Goal: Find specific page/section: Find specific page/section

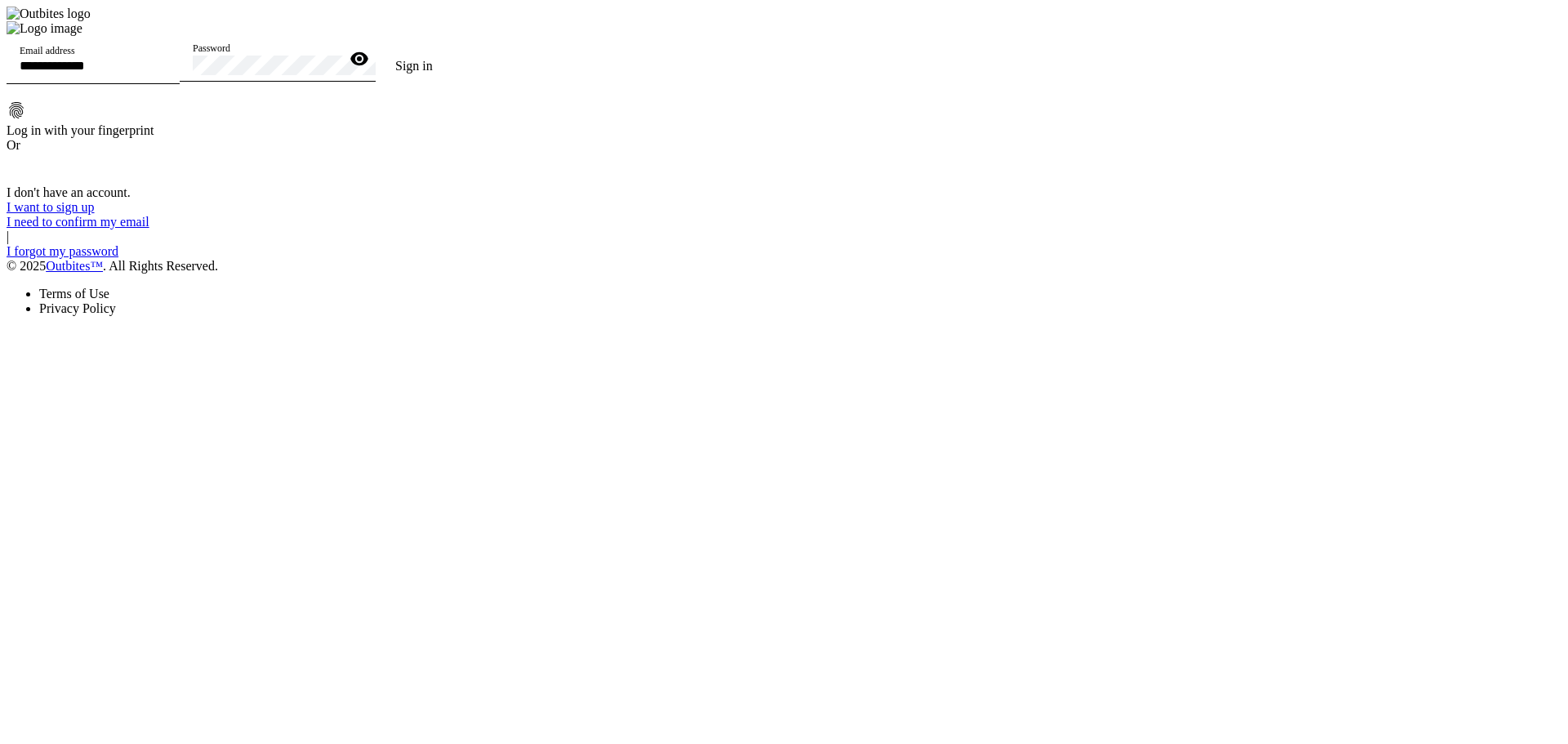
click at [167, 84] on div "Email address" at bounding box center [92, 61] width 147 height 46
type input "**********"
click at [375, 49] on button "Sign in" at bounding box center [414, 65] width 77 height 33
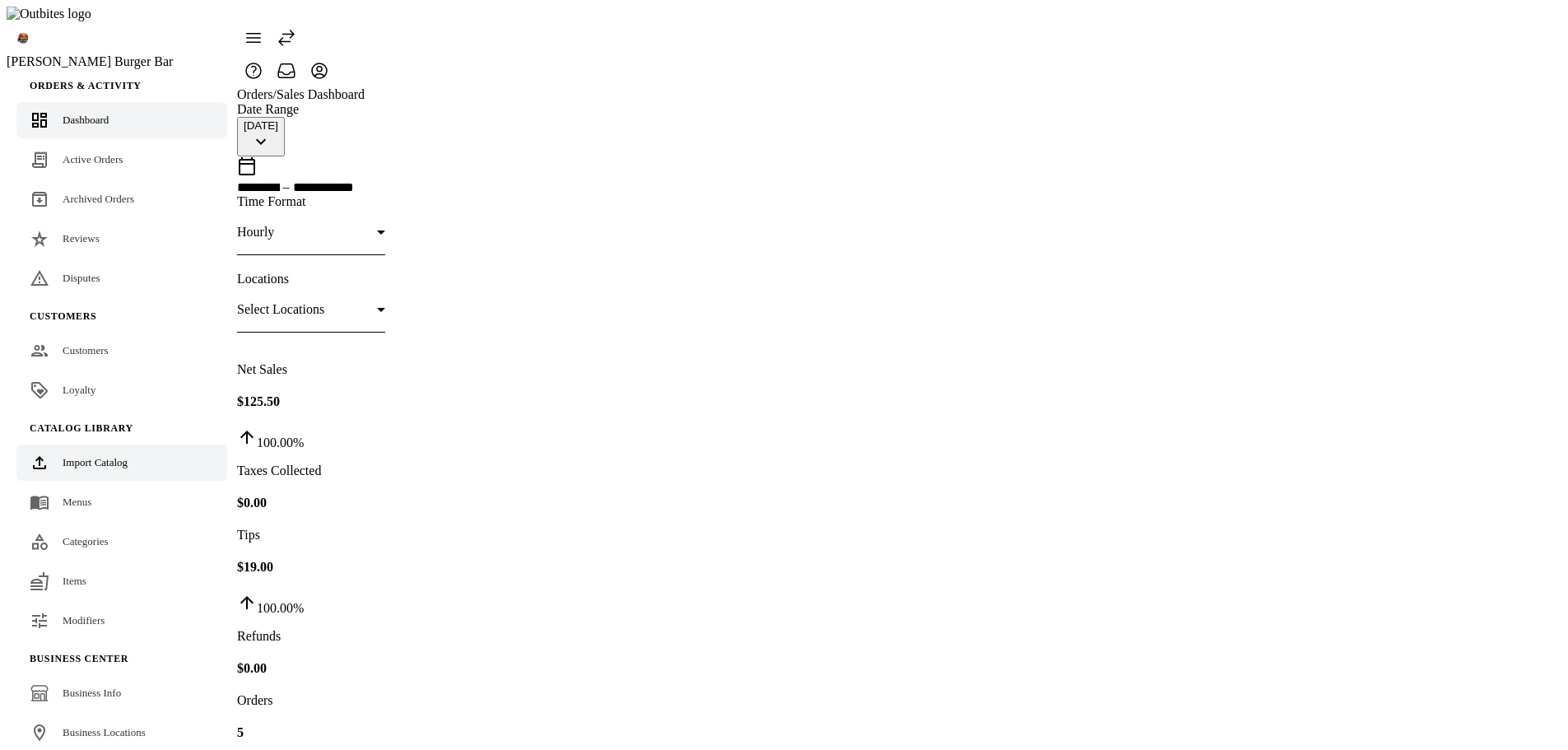
click at [117, 444] on link "Import Catalog" at bounding box center [121, 462] width 210 height 36
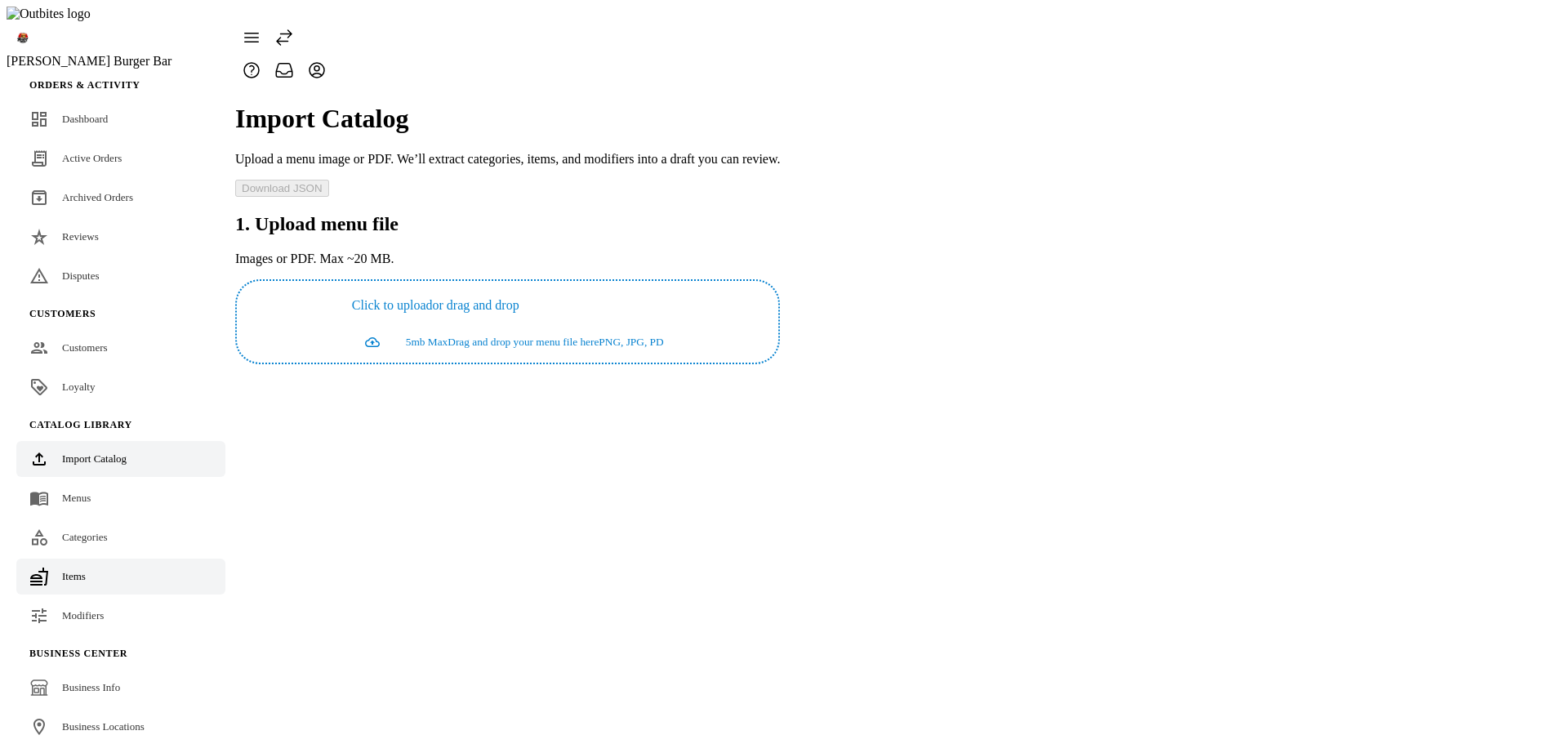
click at [80, 570] on span "Items" at bounding box center [74, 576] width 23 height 13
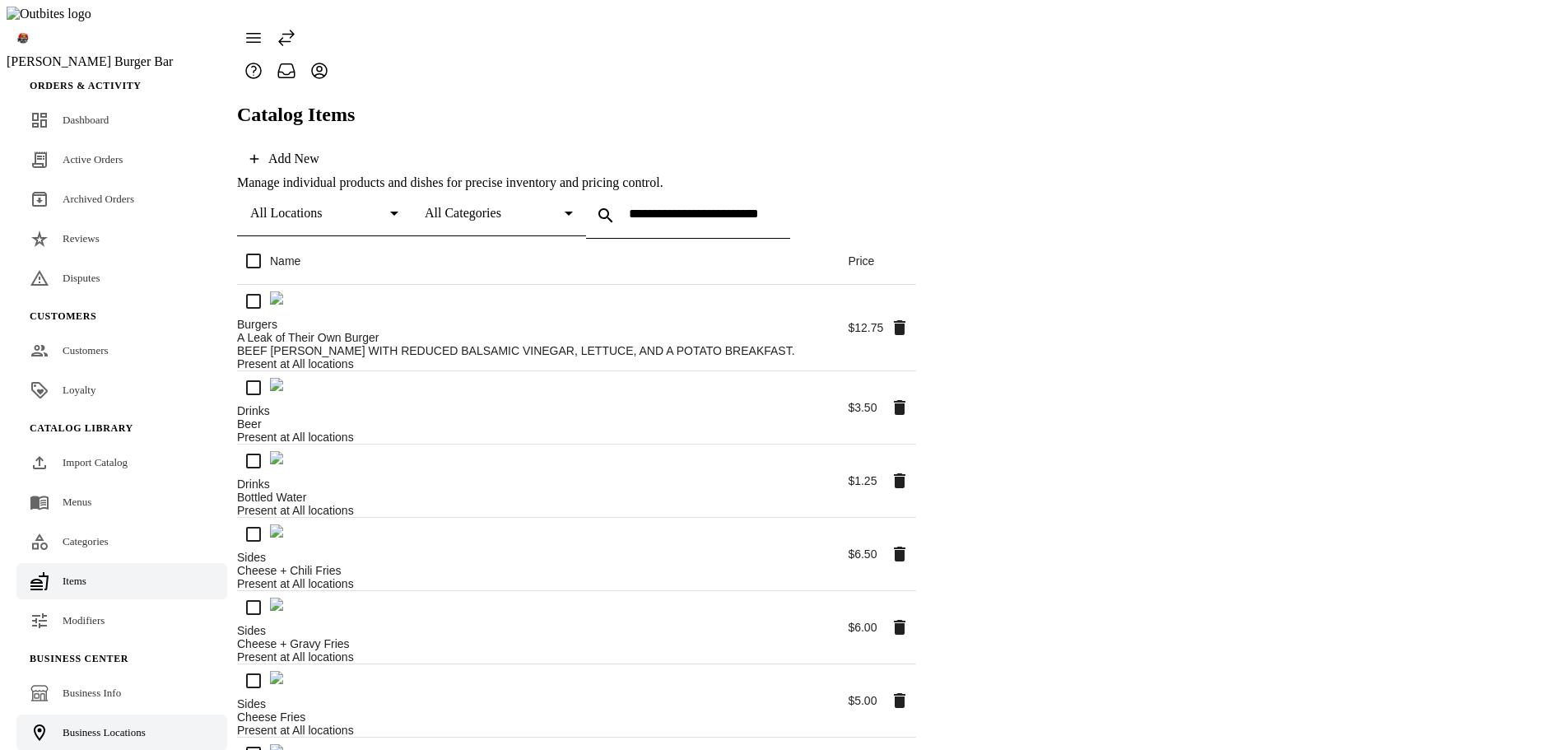
click at [112, 726] on span "Business Locations" at bounding box center [104, 731] width 83 height 13
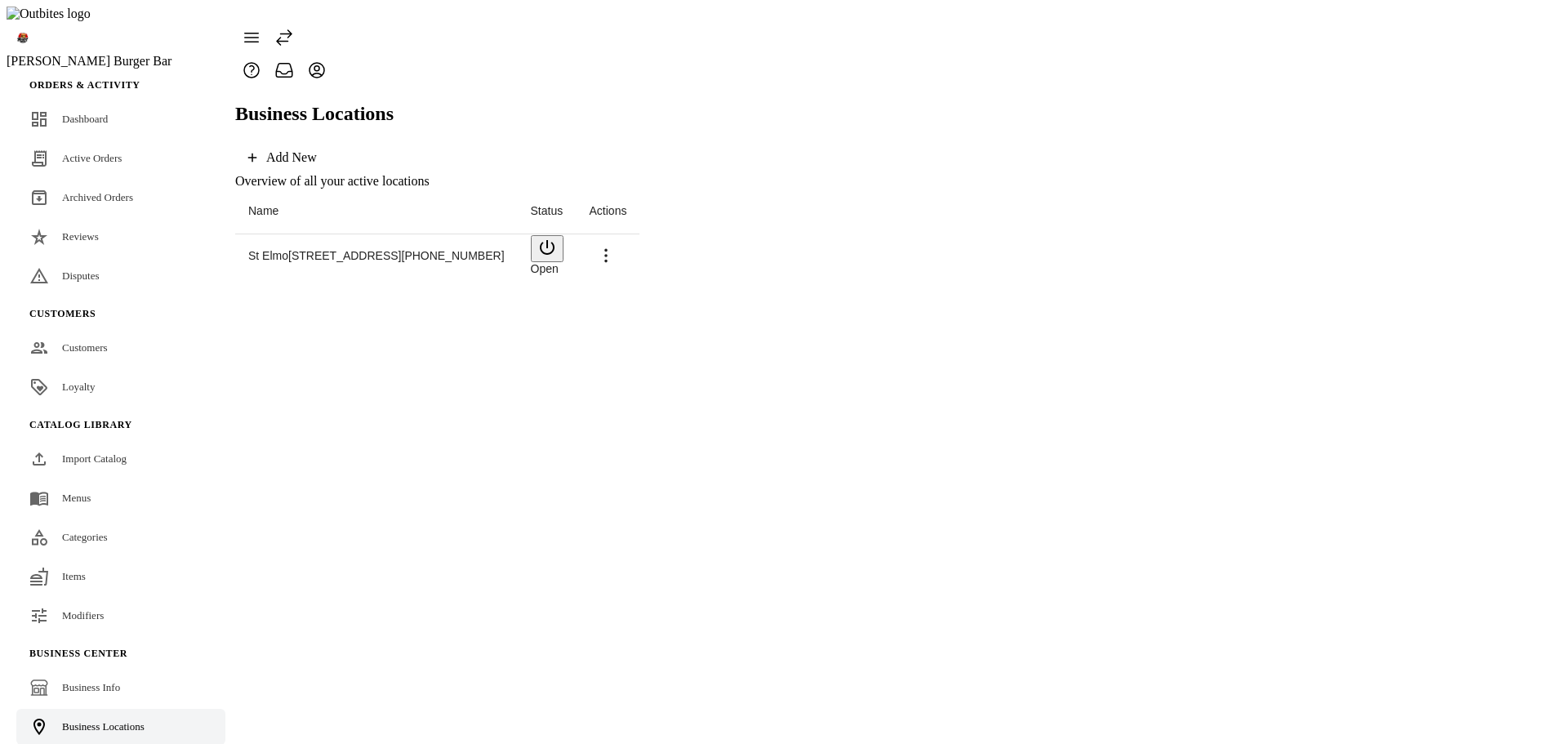
click at [281, 249] on span "St Elmo" at bounding box center [268, 256] width 40 height 13
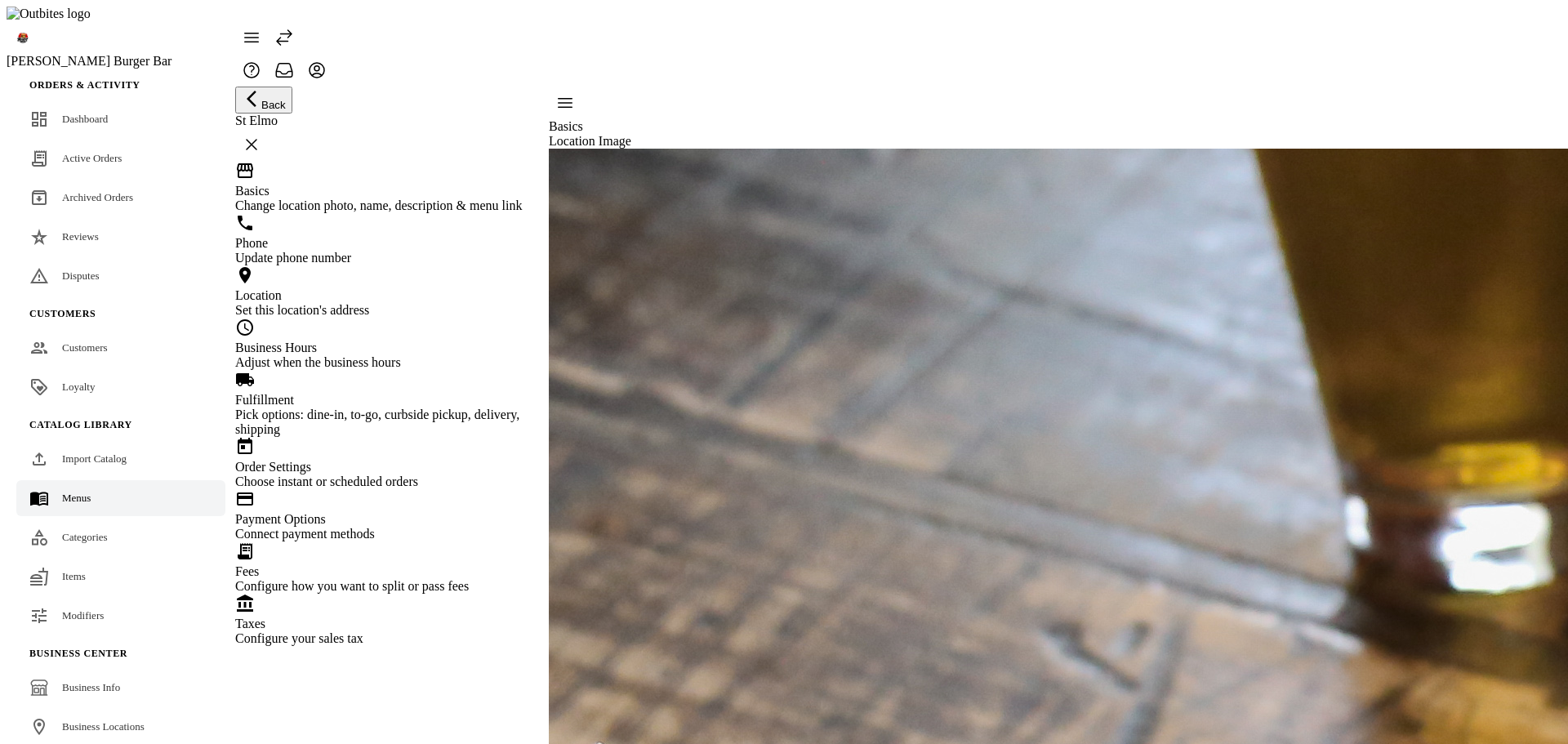
click at [74, 492] on span "Menus" at bounding box center [76, 498] width 28 height 13
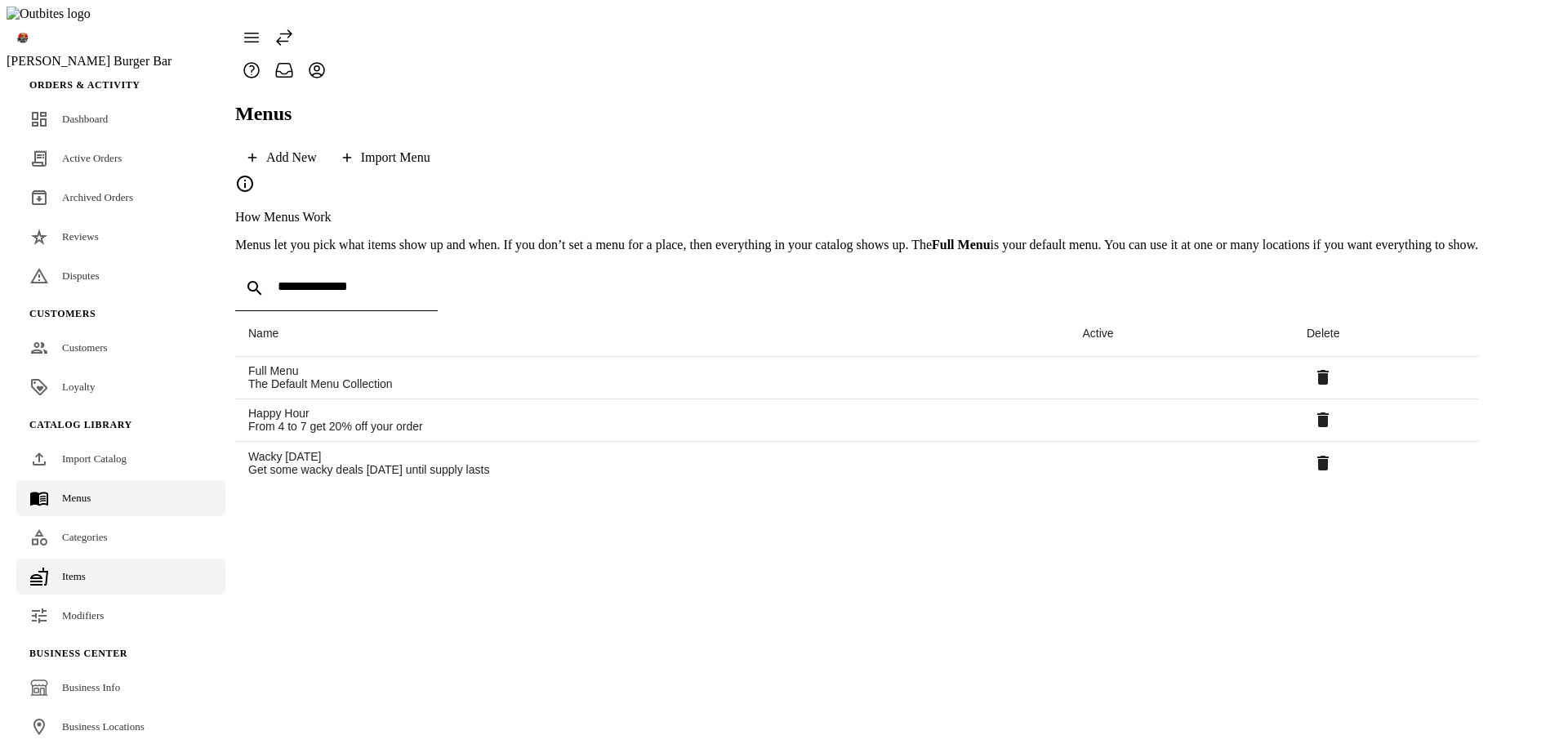
drag, startPoint x: 76, startPoint y: 545, endPoint x: 1266, endPoint y: 418, distance: 1196.8
click at [77, 570] on span "Items" at bounding box center [74, 576] width 23 height 13
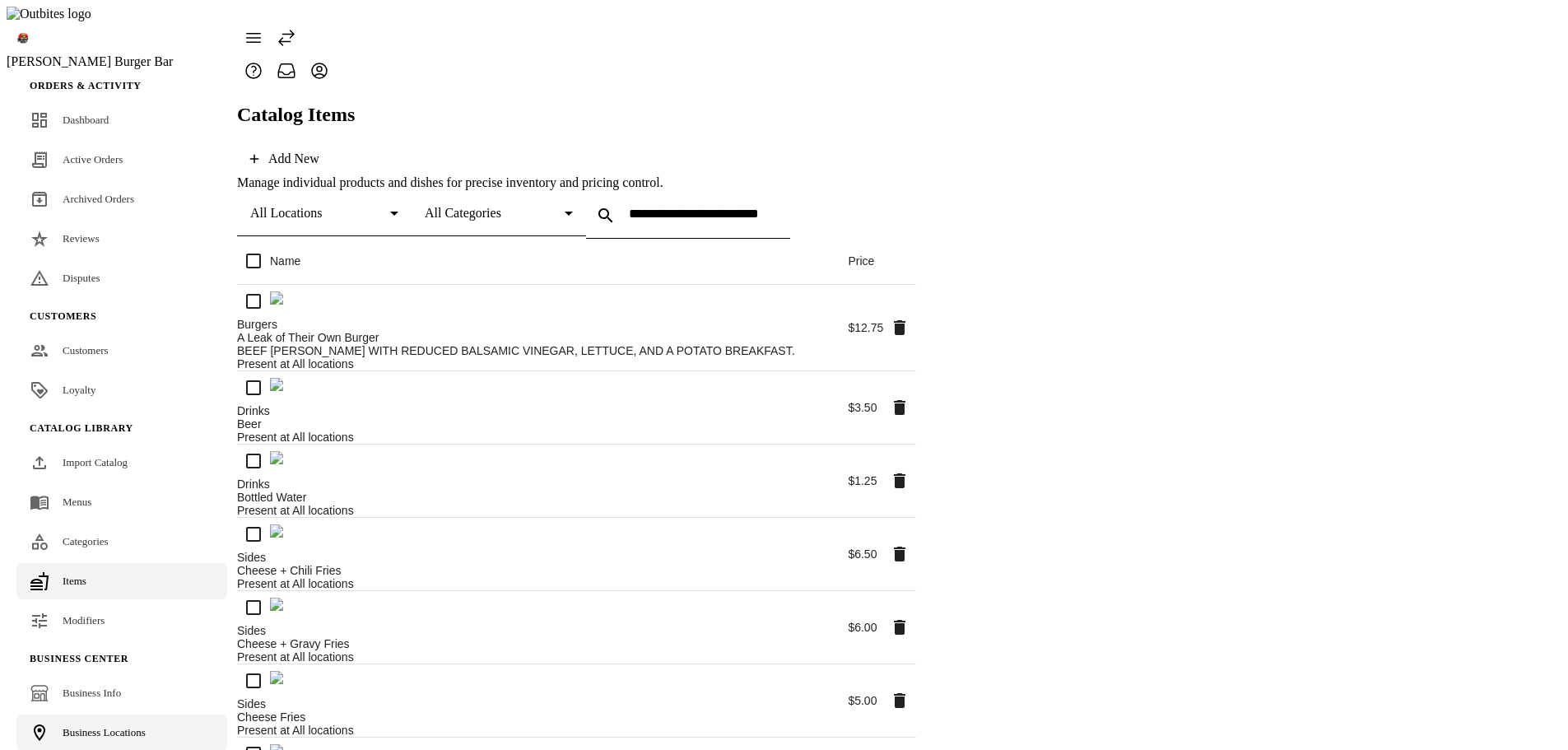
click at [112, 726] on span "Business Locations" at bounding box center [104, 731] width 83 height 13
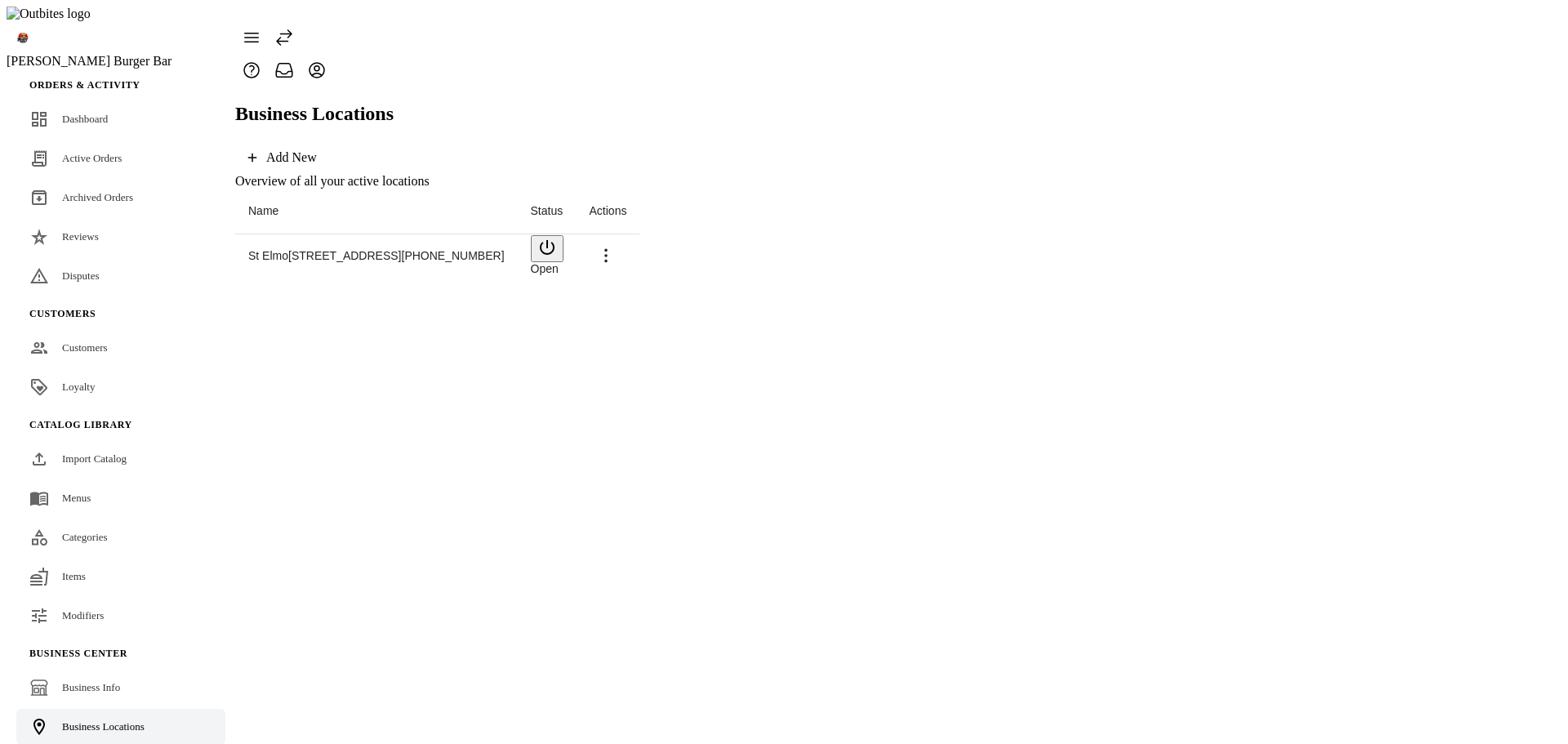
click at [288, 249] on span "St Elmo" at bounding box center [268, 256] width 40 height 13
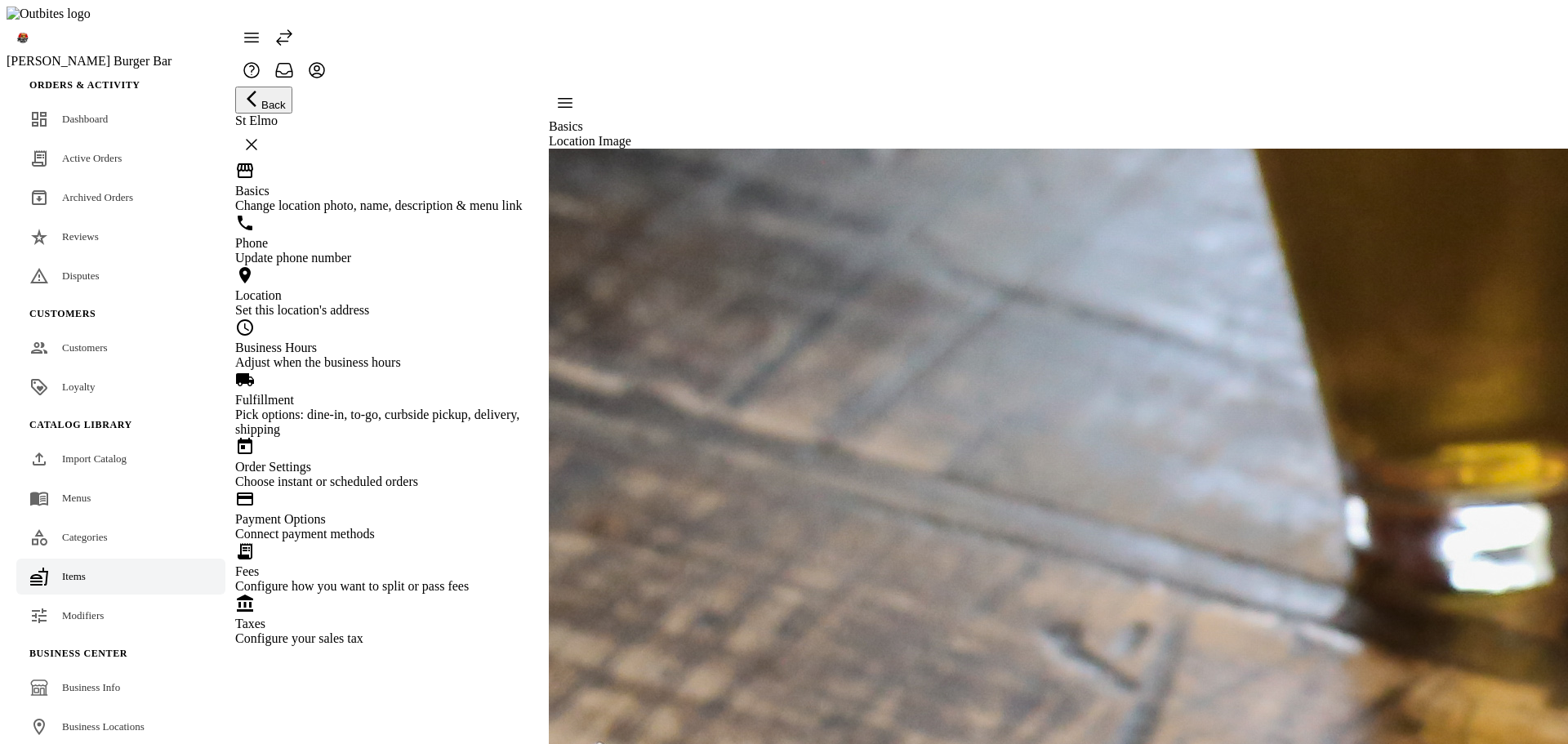
click at [40, 567] on icon at bounding box center [39, 576] width 18 height 18
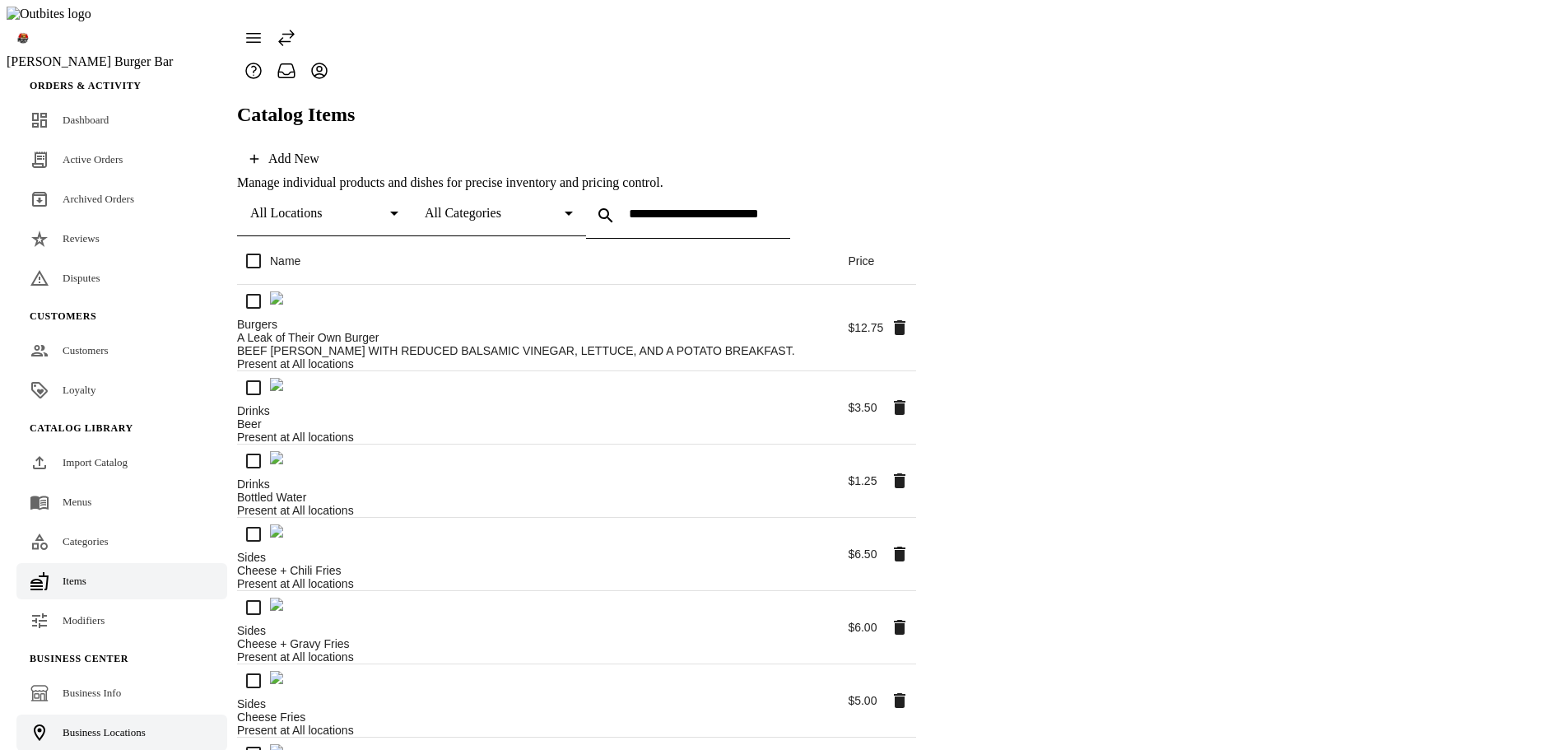
click at [81, 726] on span "Business Locations" at bounding box center [104, 731] width 83 height 13
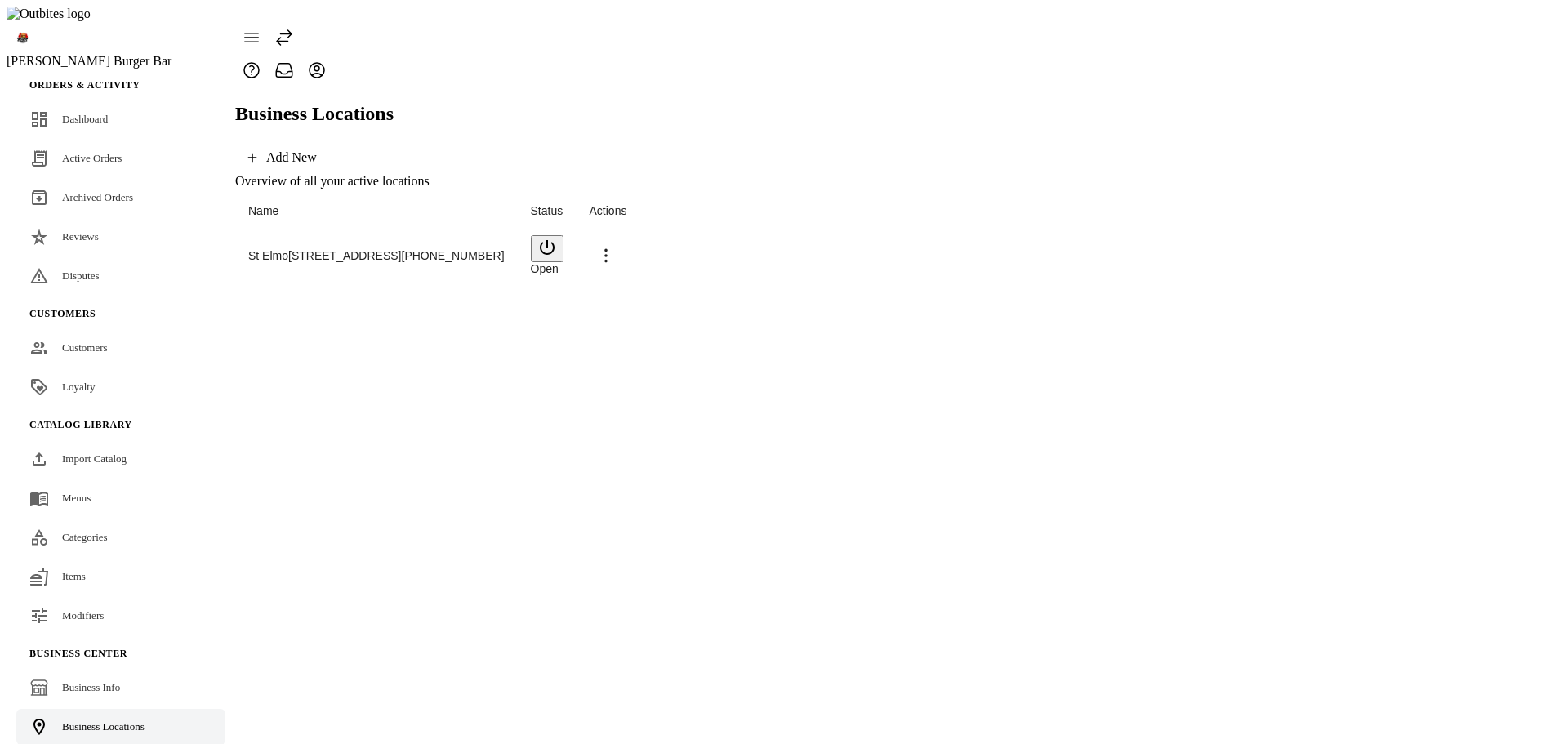
click at [288, 249] on span "[STREET_ADDRESS]" at bounding box center [344, 256] width 112 height 13
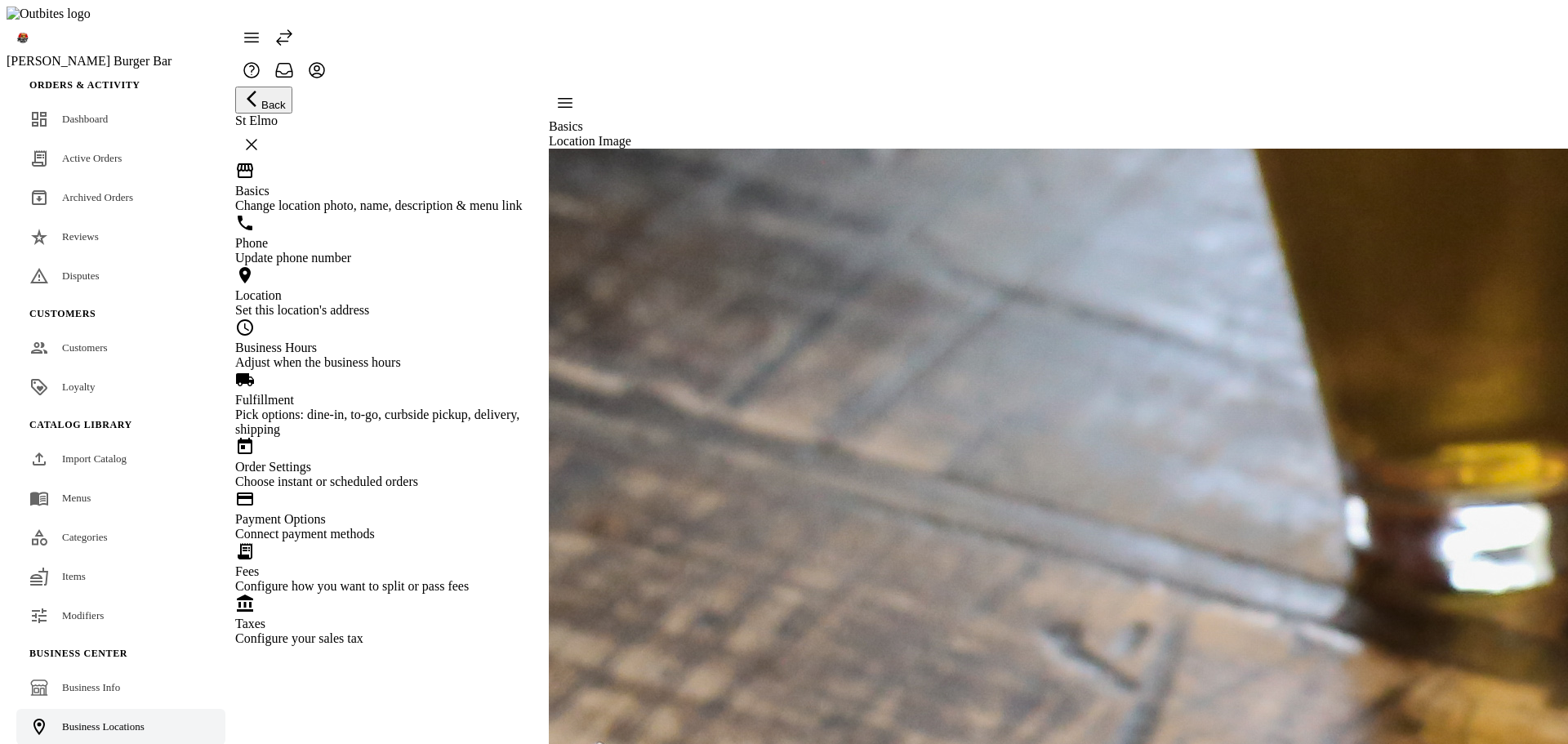
click at [73, 709] on link "Business Locations" at bounding box center [120, 726] width 209 height 36
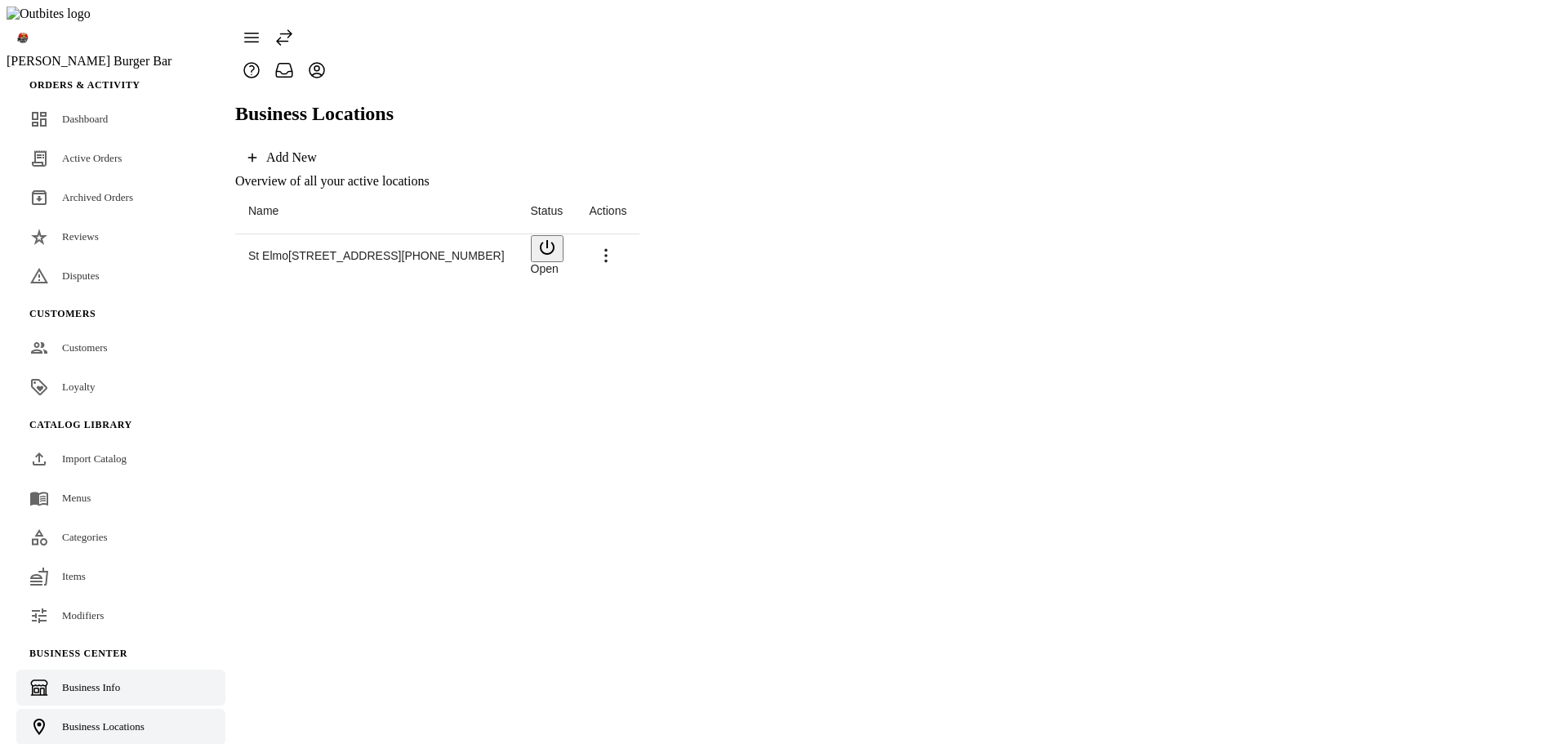
click at [96, 669] on link "Business Info" at bounding box center [120, 687] width 209 height 36
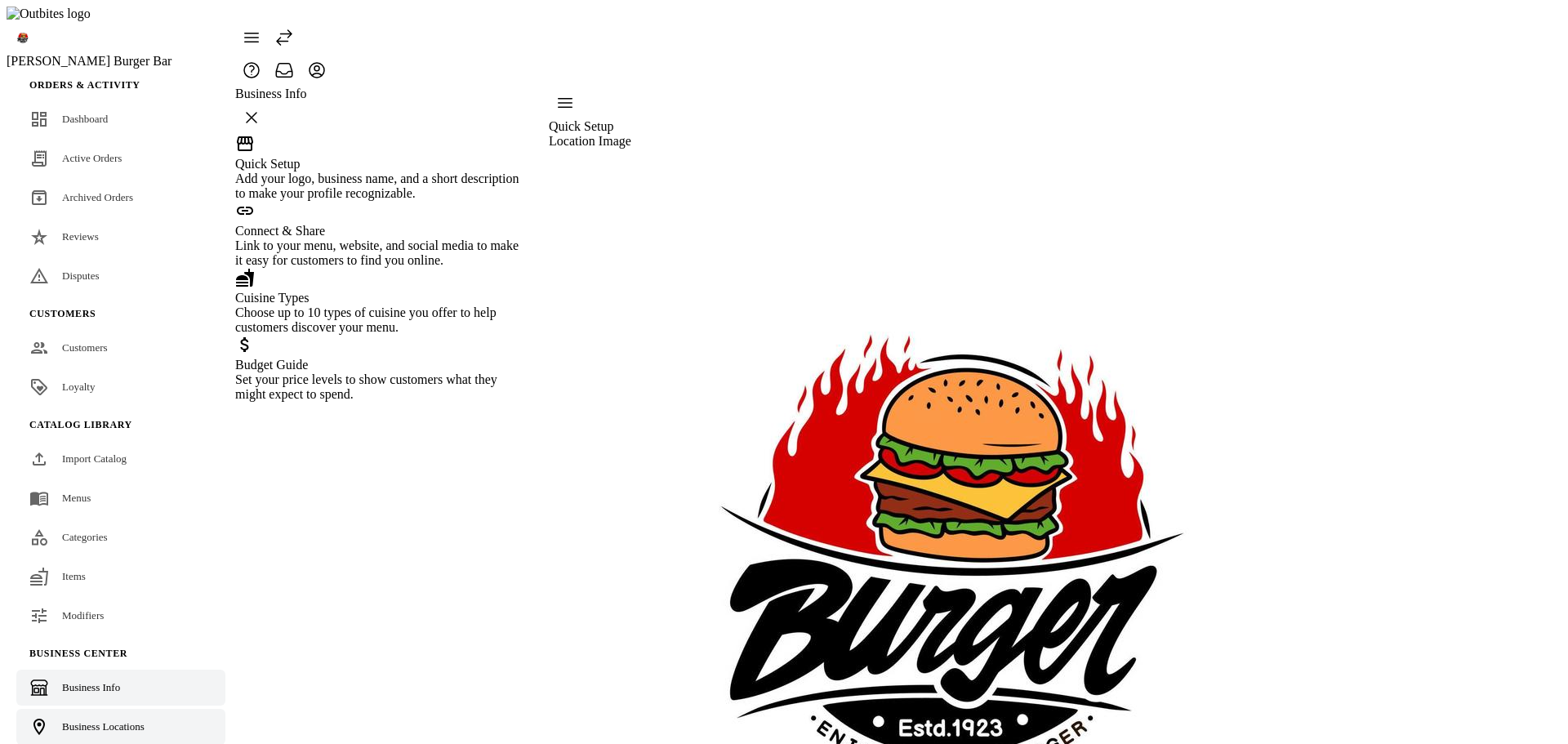
click at [124, 718] on div "Business Locations" at bounding box center [103, 726] width 82 height 16
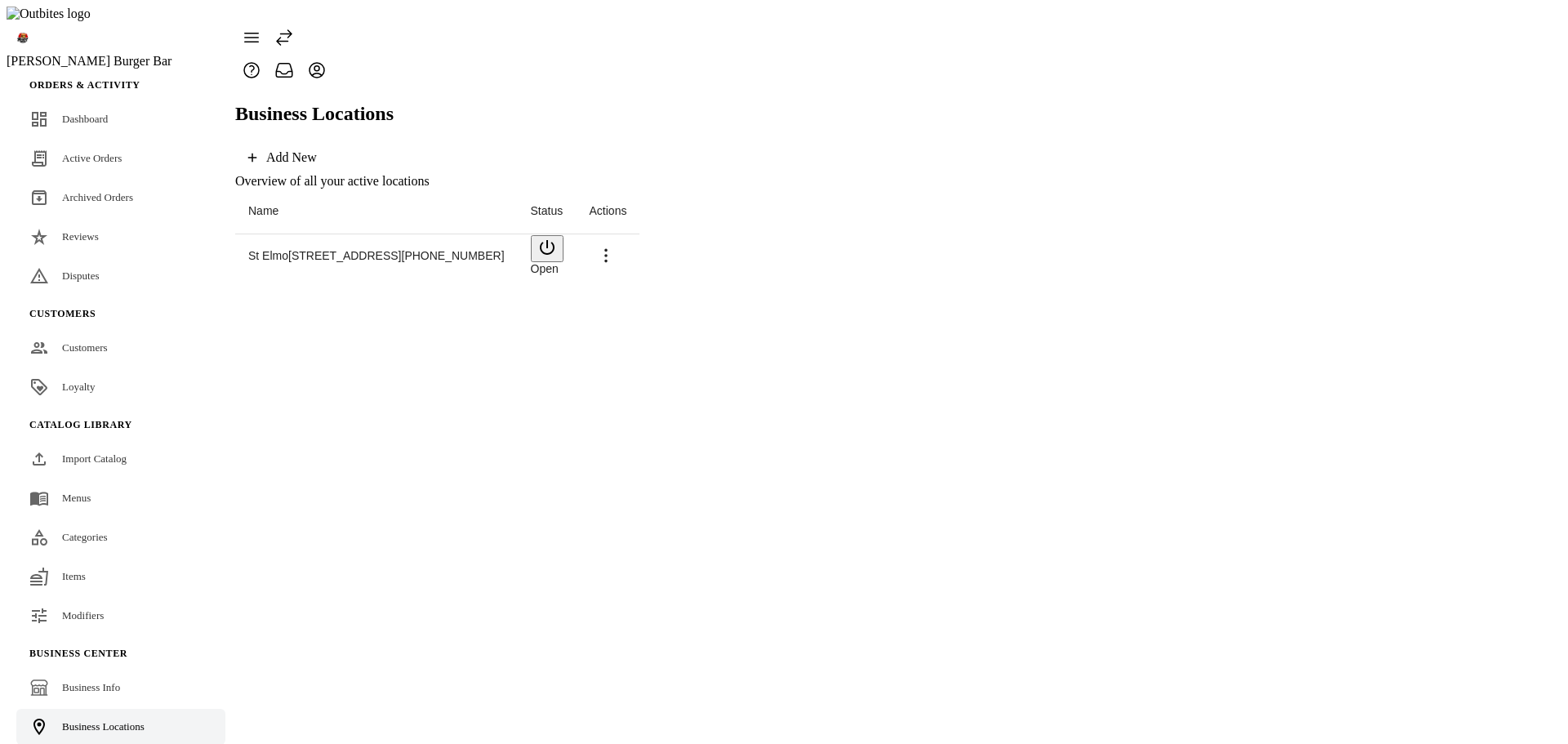
click at [287, 249] on span "St Elmo" at bounding box center [268, 256] width 40 height 13
